Goal: Browse casually: Explore the website without a specific task or goal

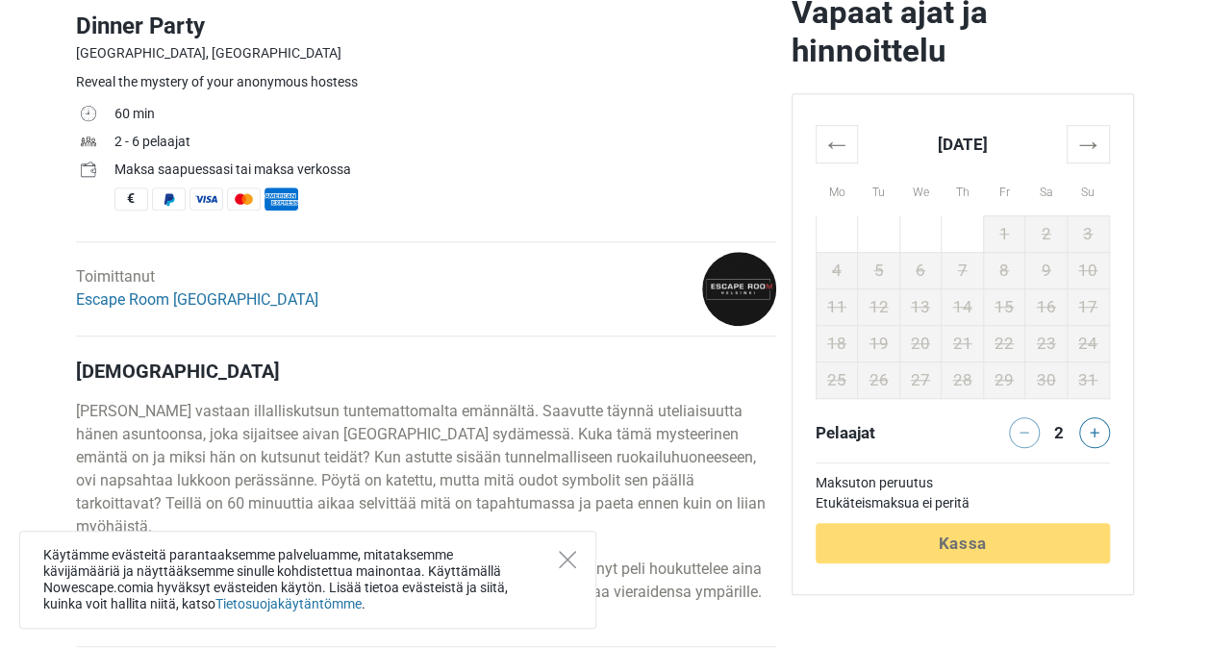
scroll to position [620, 0]
click at [1093, 131] on th "→" at bounding box center [1088, 143] width 42 height 38
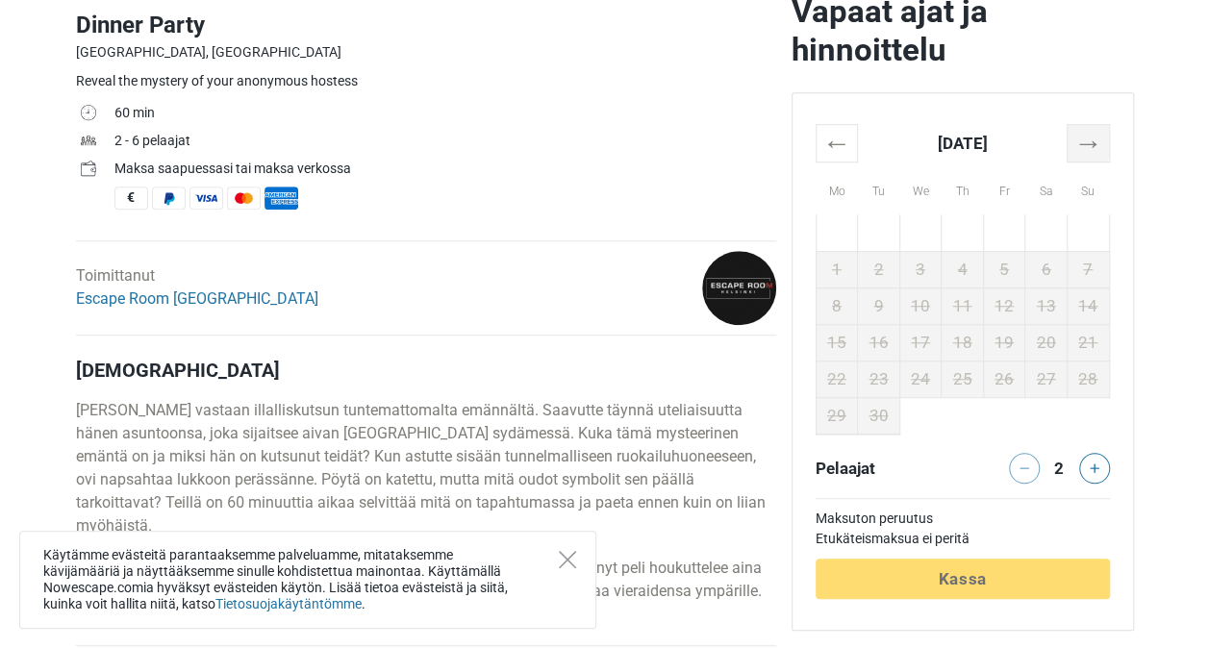
click at [1093, 131] on th "→" at bounding box center [1088, 143] width 42 height 38
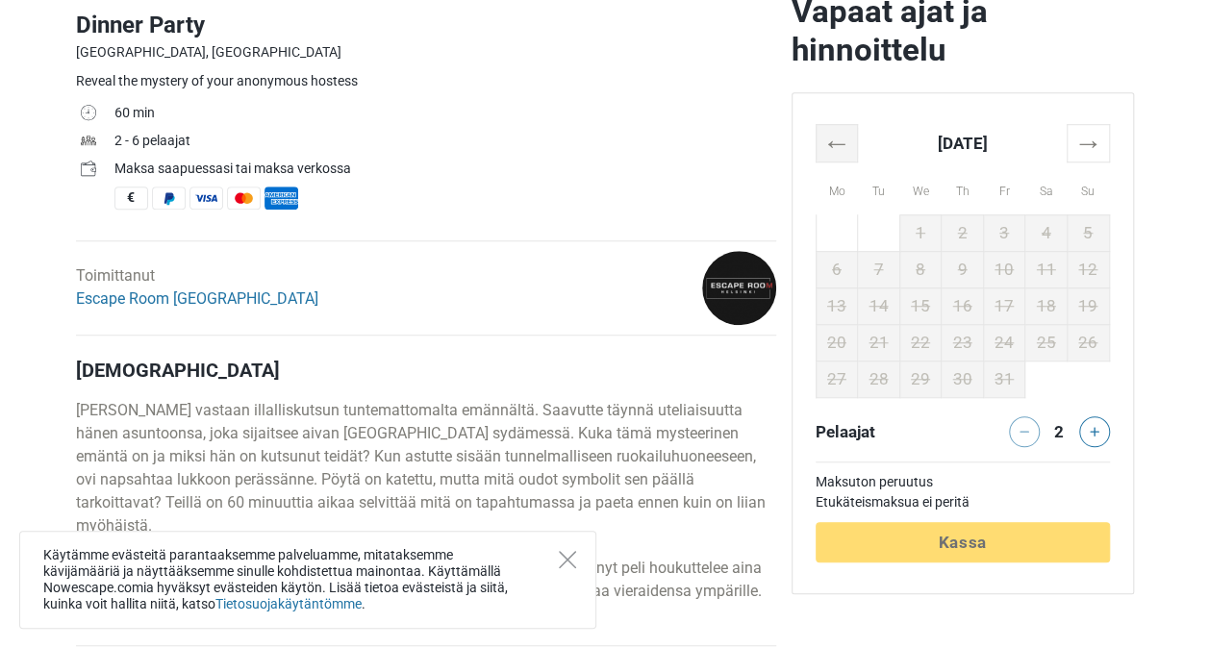
click at [841, 154] on th "←" at bounding box center [837, 143] width 42 height 38
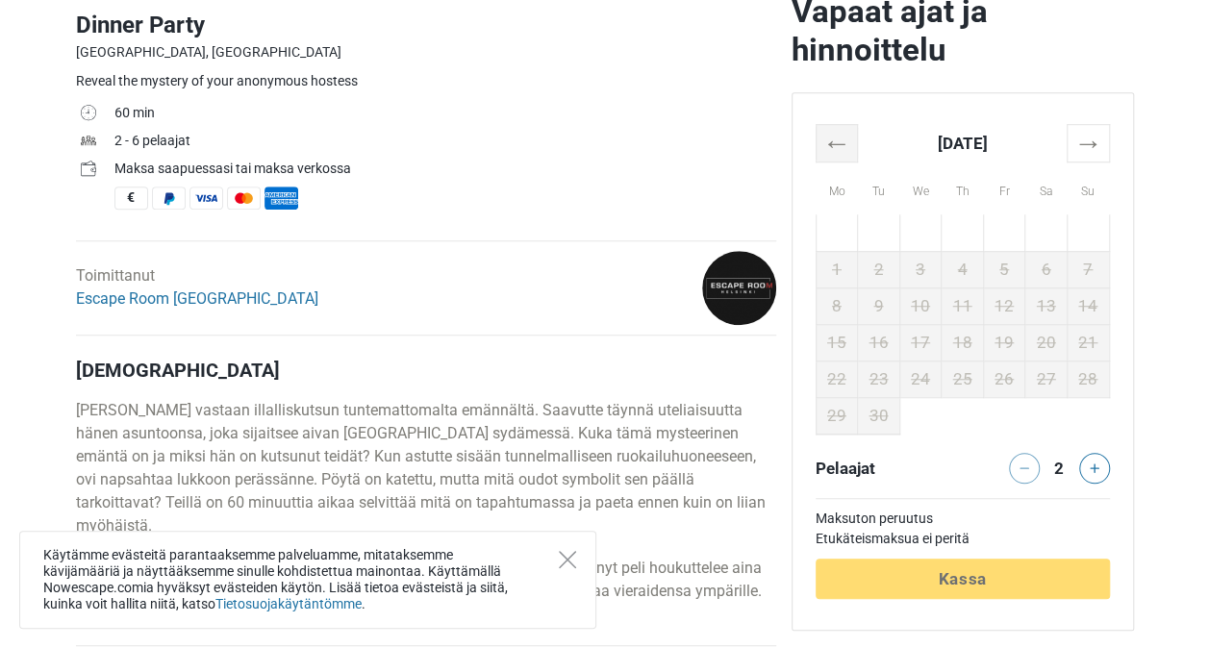
click at [841, 154] on th "←" at bounding box center [837, 143] width 42 height 38
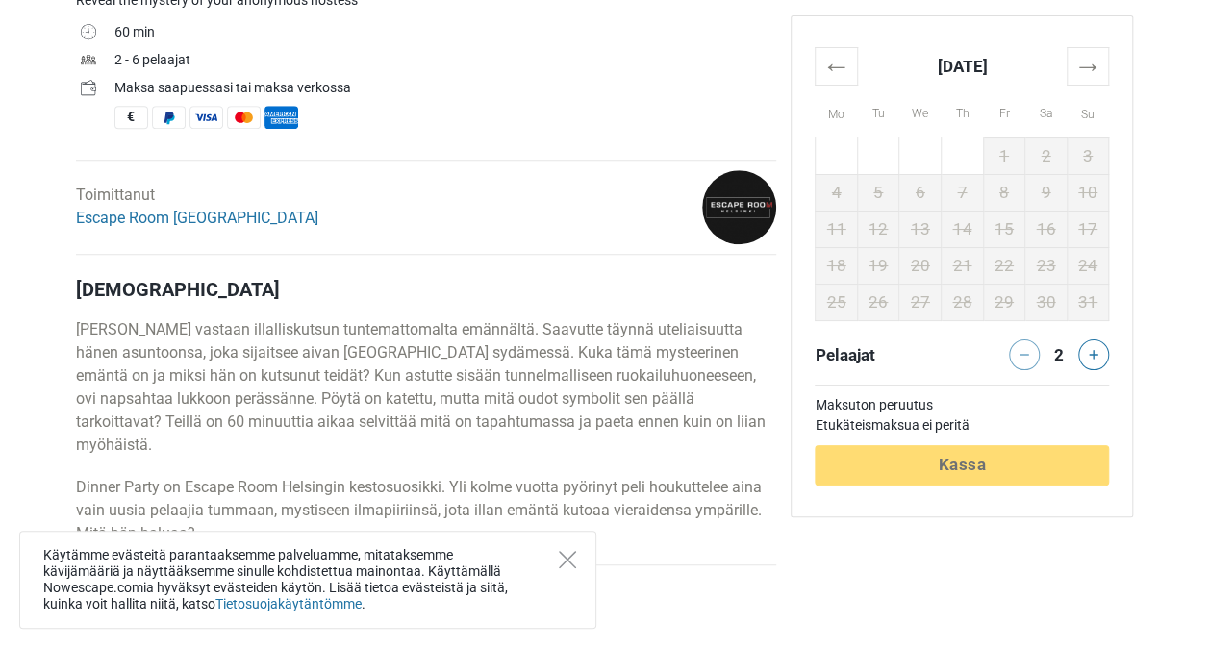
scroll to position [705, 0]
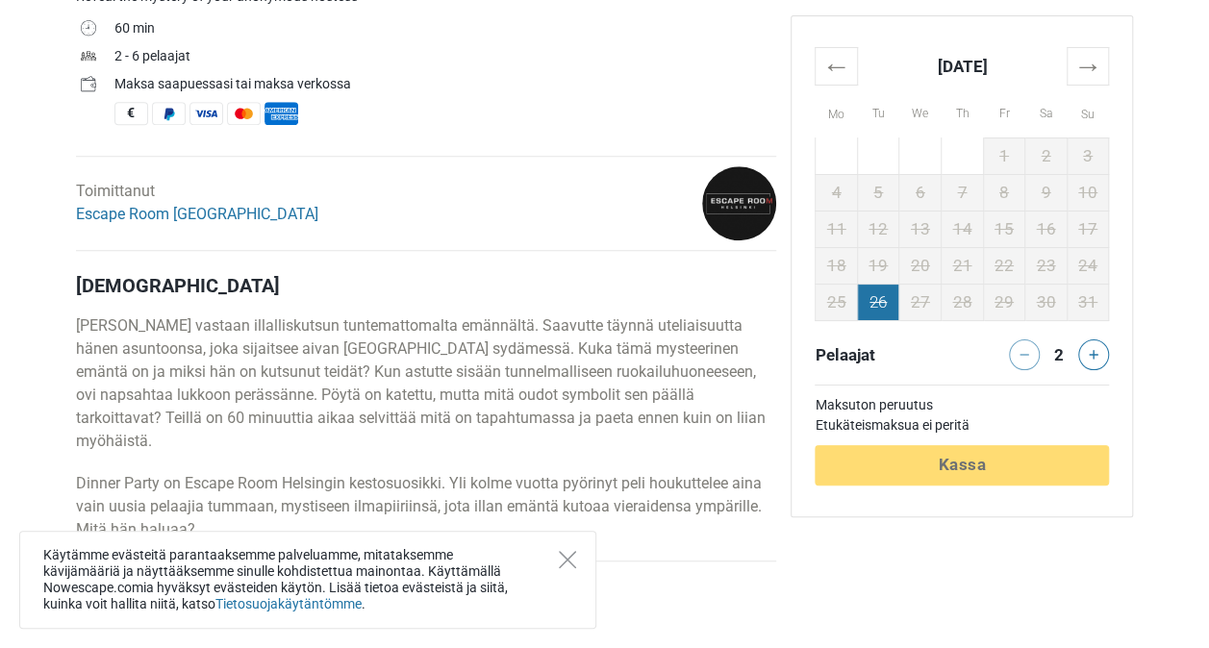
click at [879, 304] on td "26" at bounding box center [878, 302] width 42 height 37
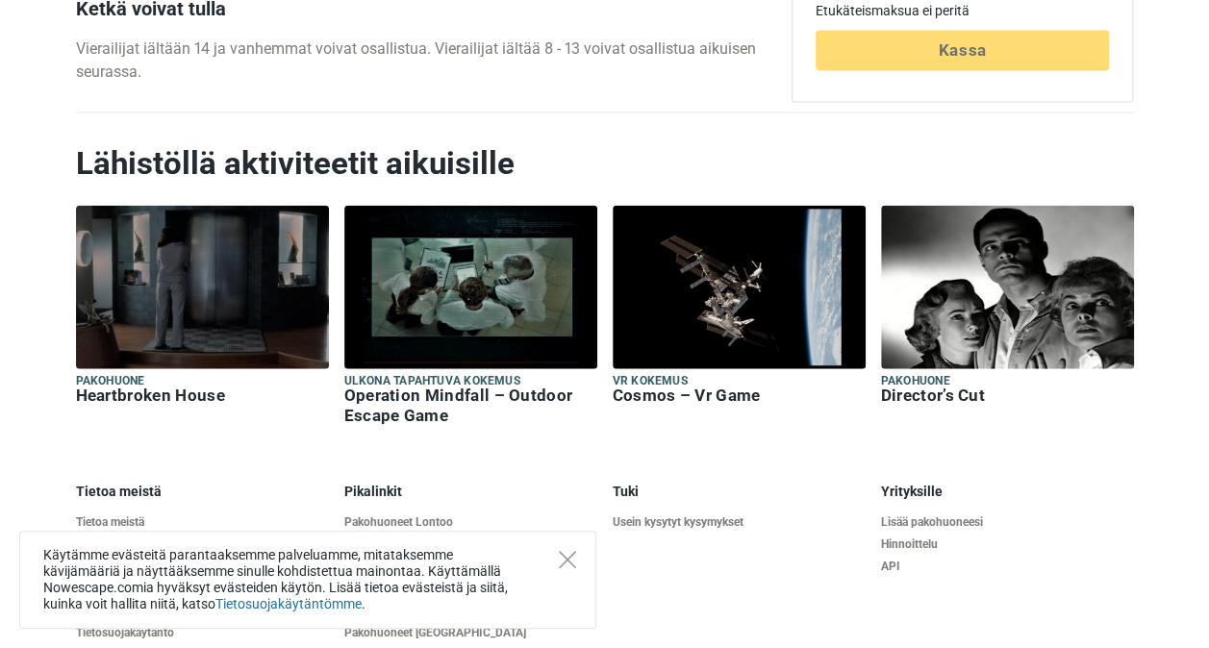
scroll to position [2151, 0]
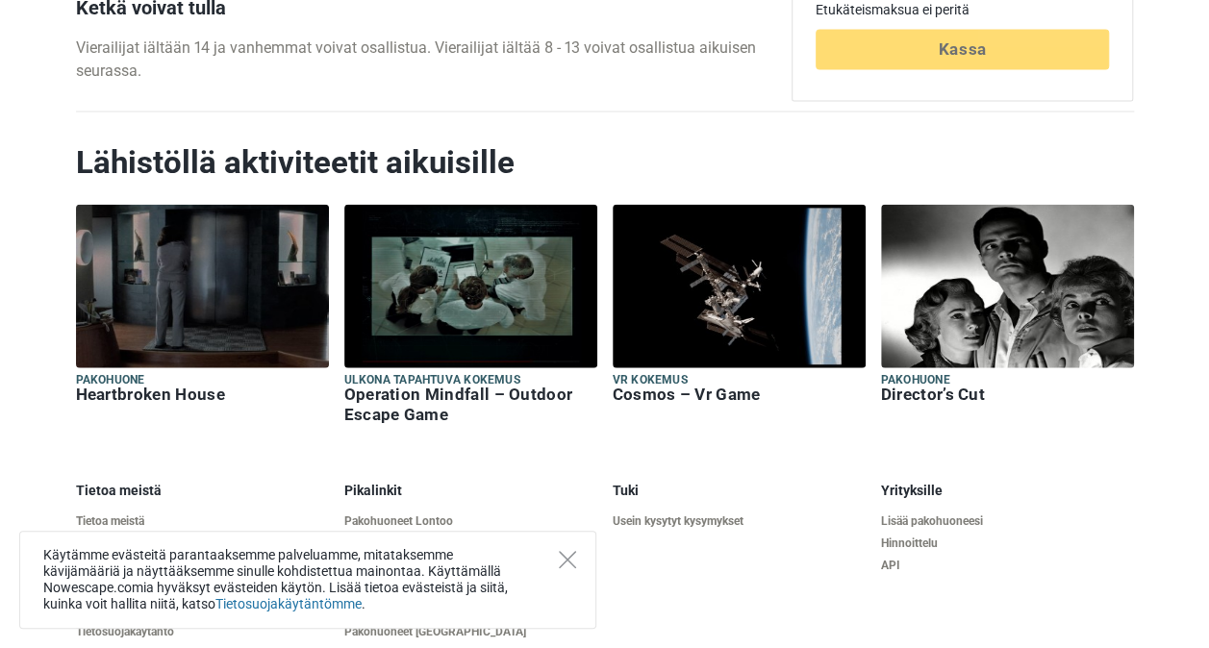
click at [283, 265] on img at bounding box center [202, 286] width 253 height 163
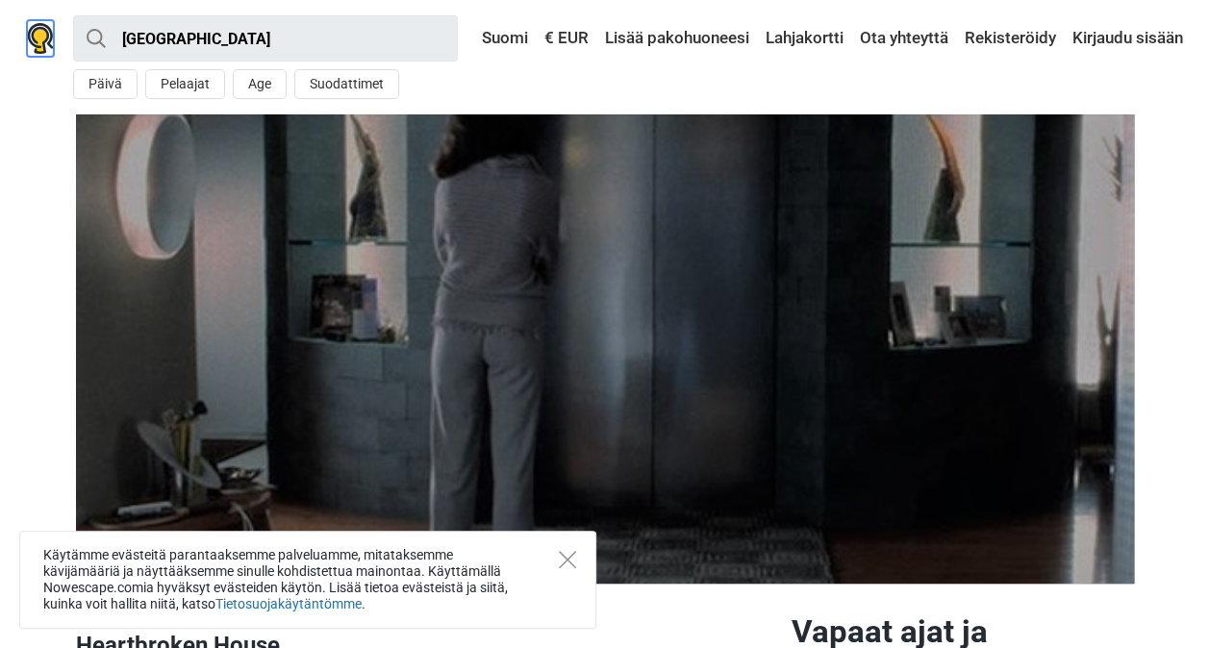
click at [41, 40] on img at bounding box center [40, 38] width 27 height 31
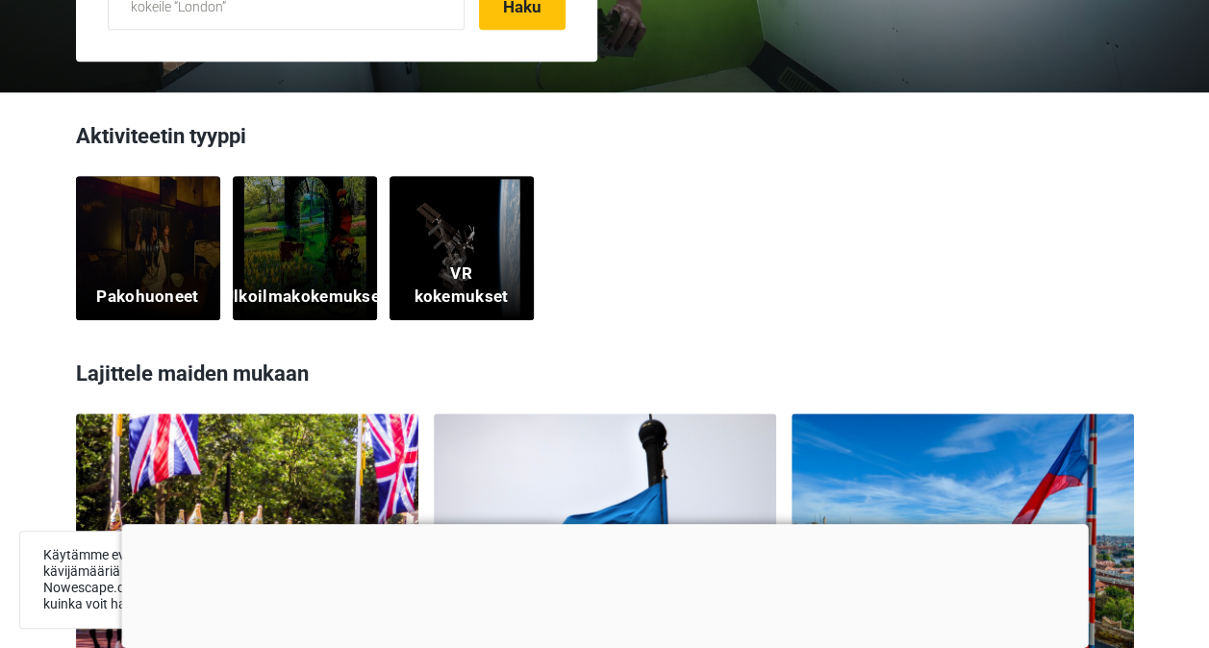
scroll to position [486, 0]
